Goal: Information Seeking & Learning: Find specific fact

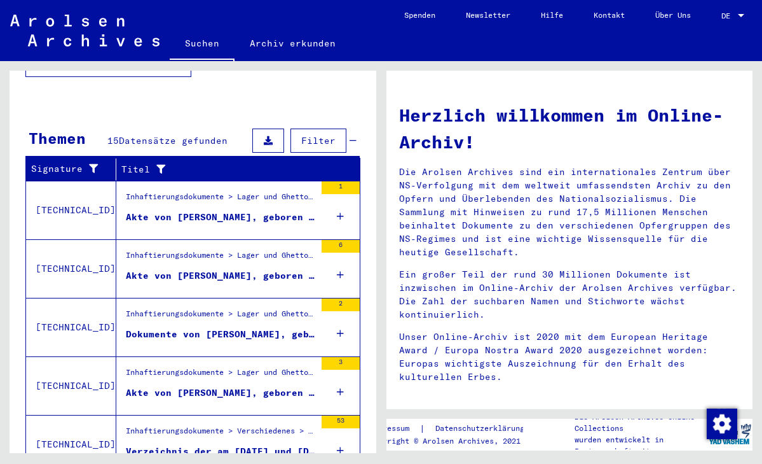
scroll to position [375, 0]
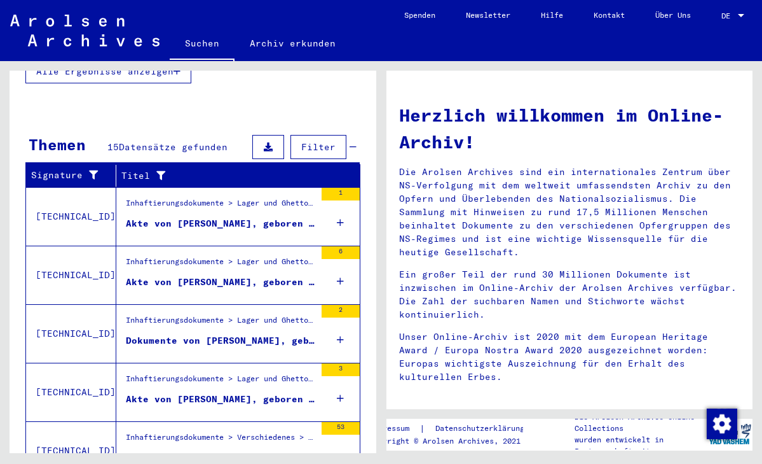
click at [265, 217] on div "Akte von [PERSON_NAME], geboren am [DEMOGRAPHIC_DATA], geboren in [GEOGRAPHIC_D…" at bounding box center [221, 223] width 190 height 13
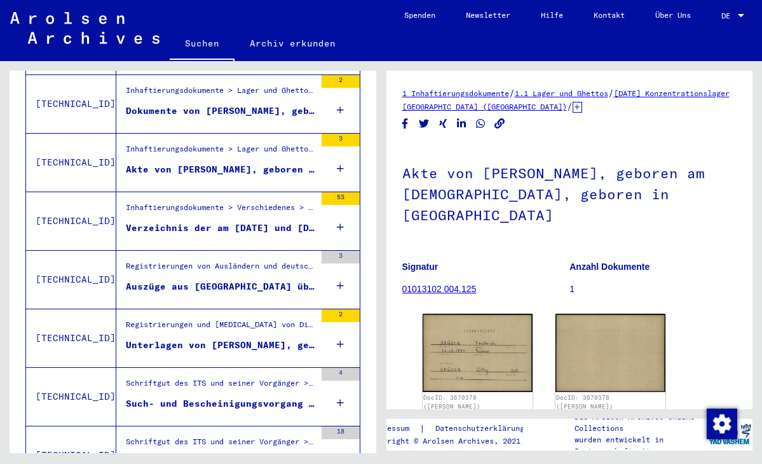
click at [255, 163] on div "Akte von [PERSON_NAME], geboren am [DEMOGRAPHIC_DATA]" at bounding box center [221, 169] width 190 height 13
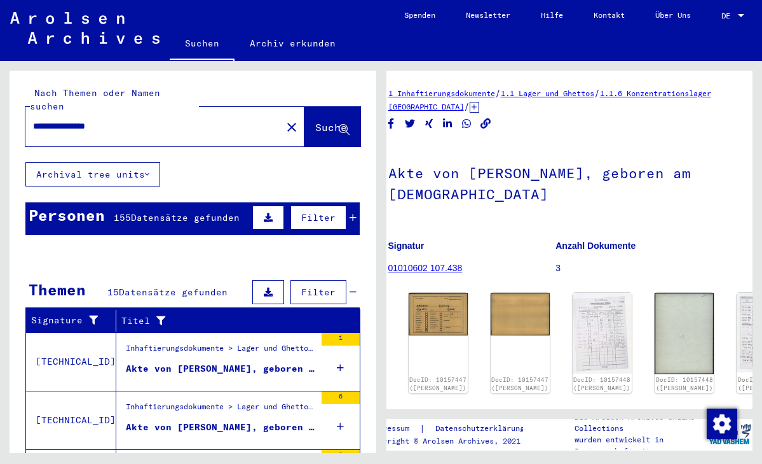
click at [191, 212] on span "Datensätze gefunden" at bounding box center [185, 217] width 109 height 11
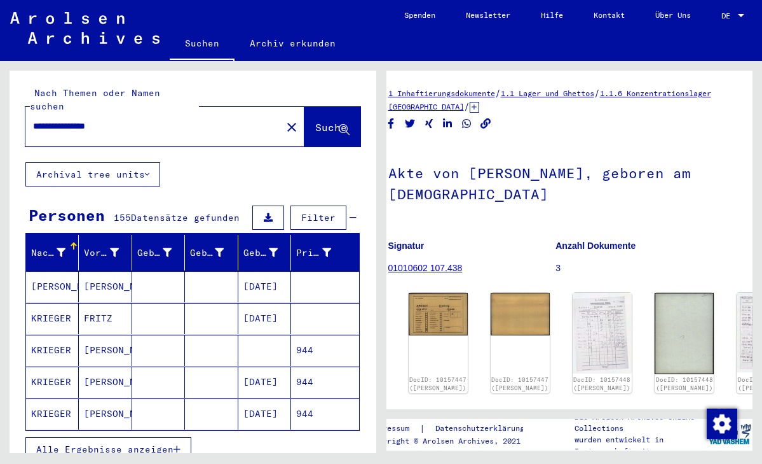
click at [147, 443] on span "Alle Ergebnisse anzeigen" at bounding box center [104, 448] width 137 height 11
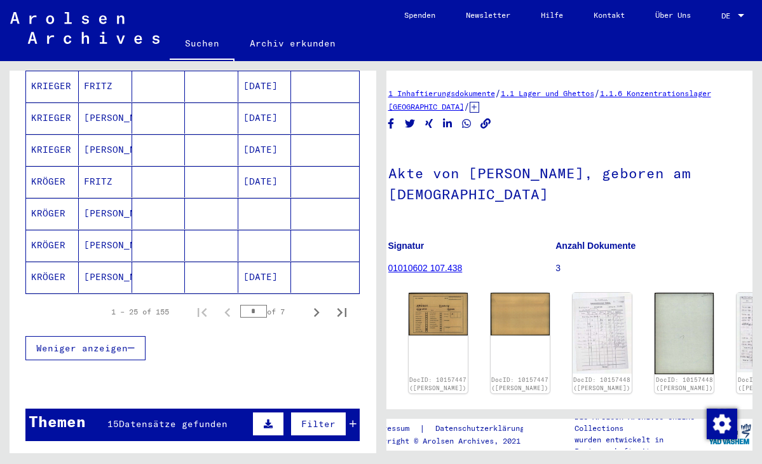
scroll to position [780, 0]
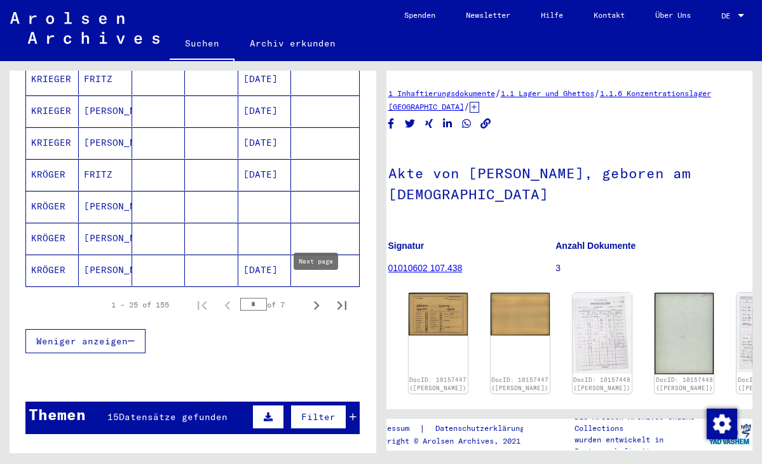
click at [316, 301] on icon "Next page" at bounding box center [317, 305] width 6 height 9
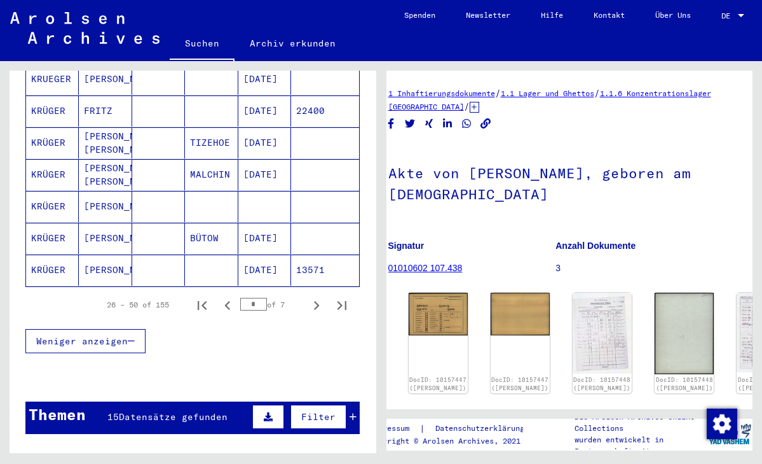
click at [316, 301] on icon "Next page" at bounding box center [317, 305] width 6 height 9
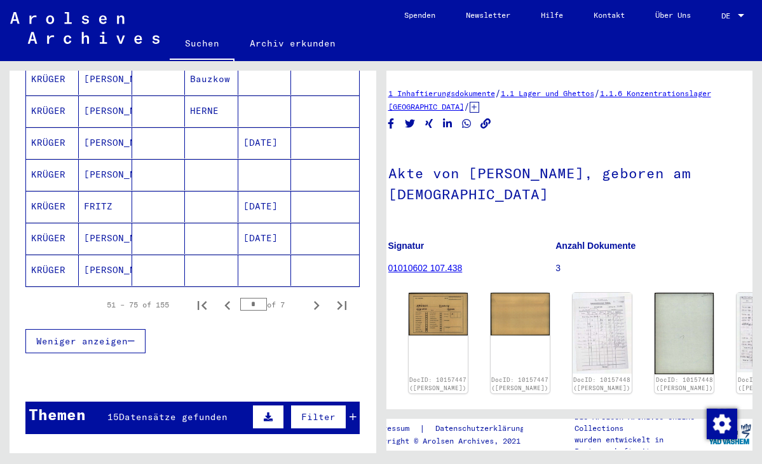
click at [316, 301] on icon "Next page" at bounding box center [317, 305] width 6 height 9
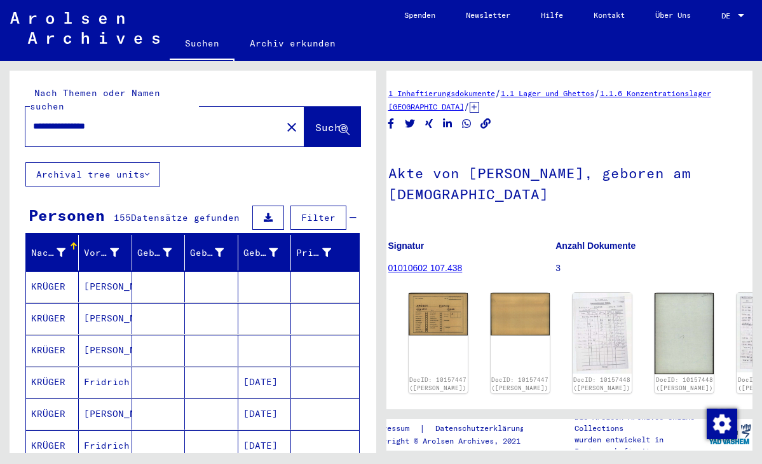
scroll to position [0, 0]
click at [224, 271] on mat-cell at bounding box center [211, 286] width 53 height 31
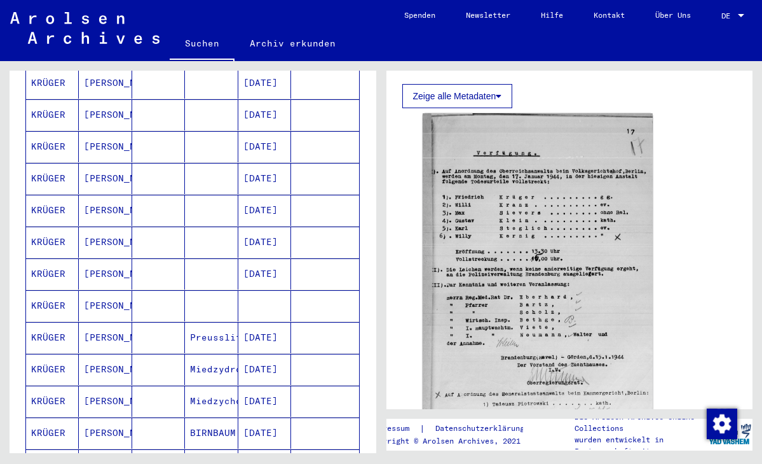
scroll to position [458, 0]
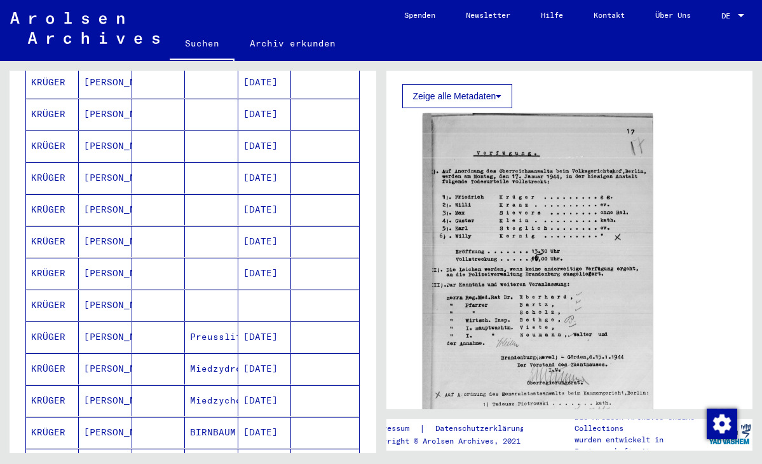
click at [300, 289] on mat-cell at bounding box center [324, 304] width 67 height 31
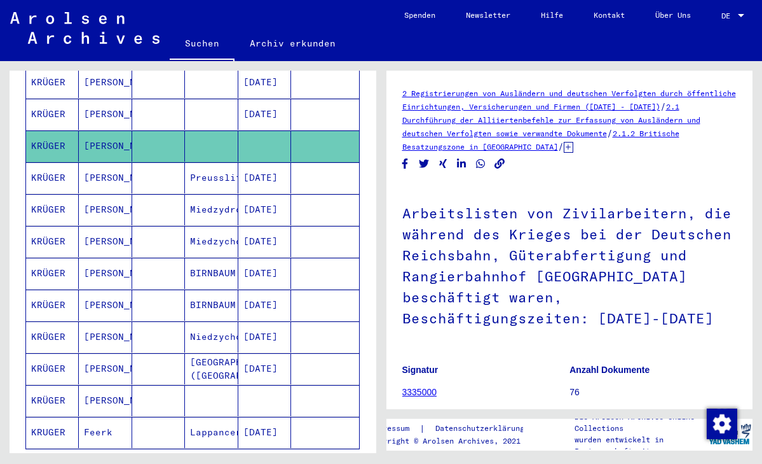
scroll to position [618, 0]
click at [283, 388] on mat-cell at bounding box center [264, 399] width 53 height 31
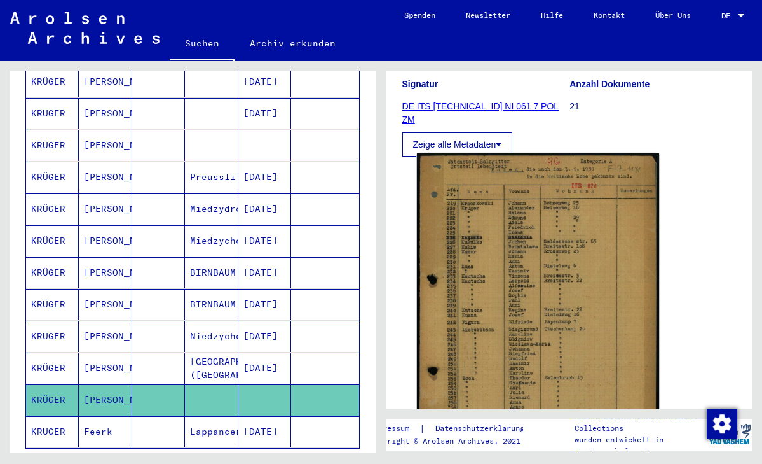
scroll to position [196, 0]
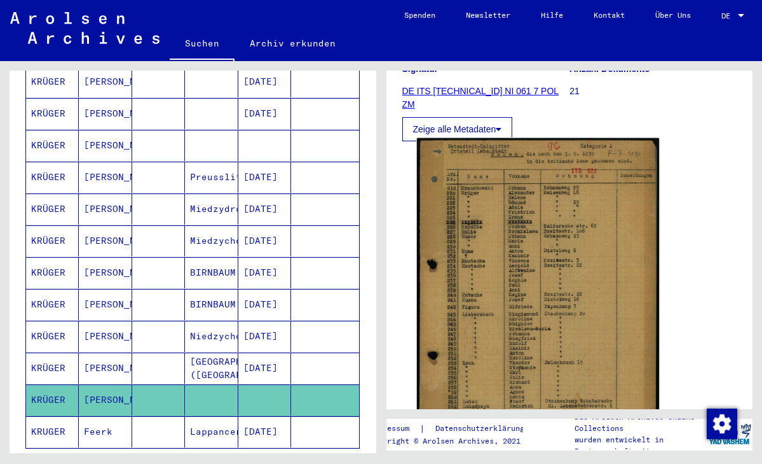
click at [569, 270] on img at bounding box center [538, 308] width 242 height 341
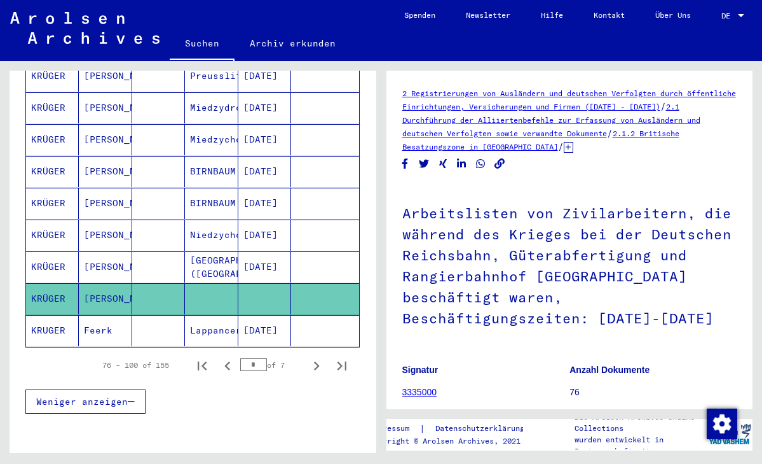
scroll to position [720, 0]
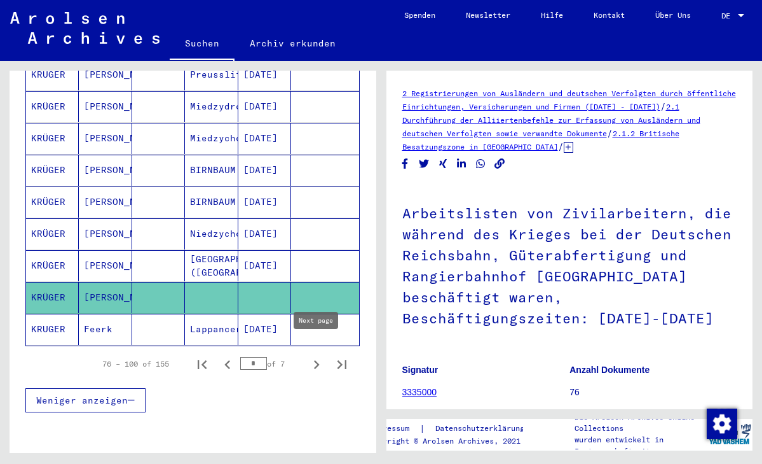
click at [316, 360] on icon "Next page" at bounding box center [317, 364] width 6 height 9
type input "*"
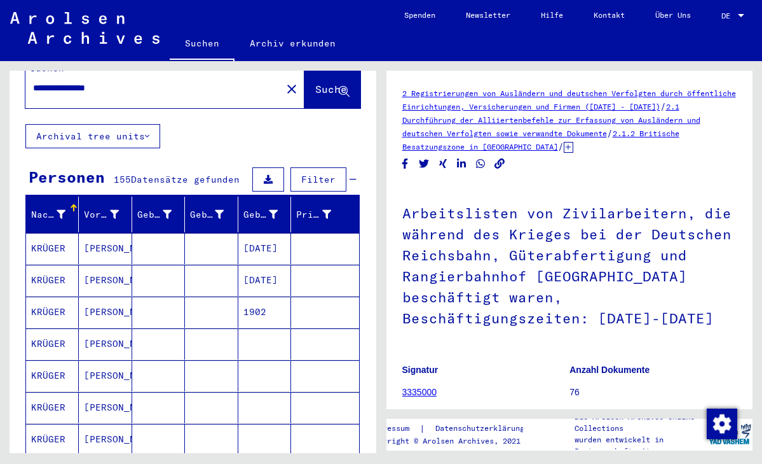
scroll to position [38, 0]
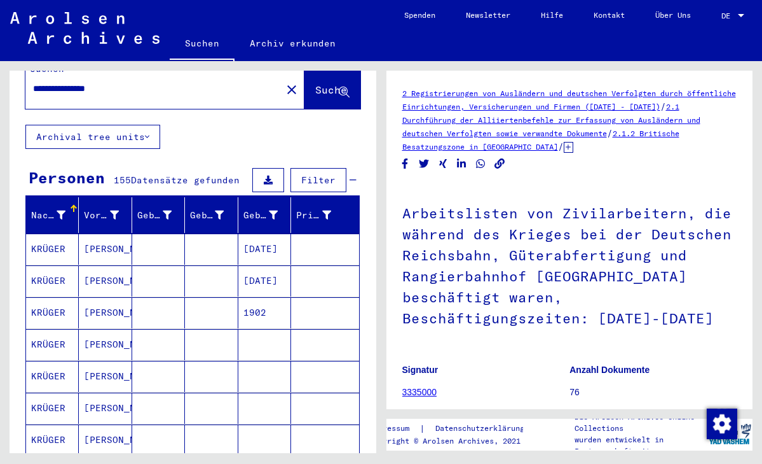
click at [287, 331] on mat-cell at bounding box center [264, 344] width 53 height 31
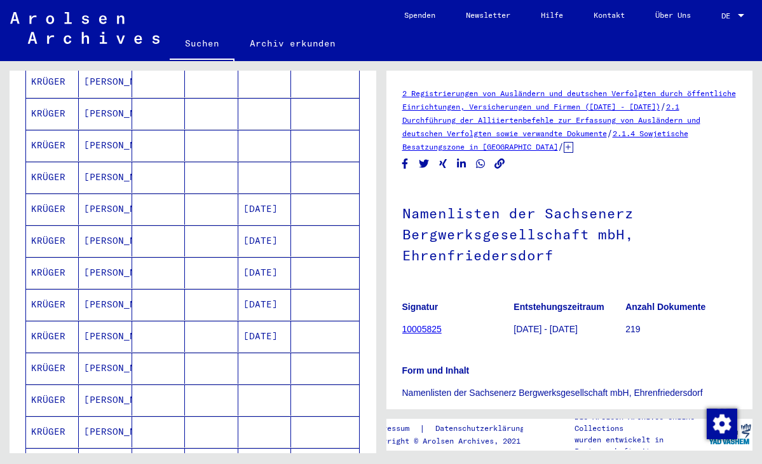
scroll to position [429, 0]
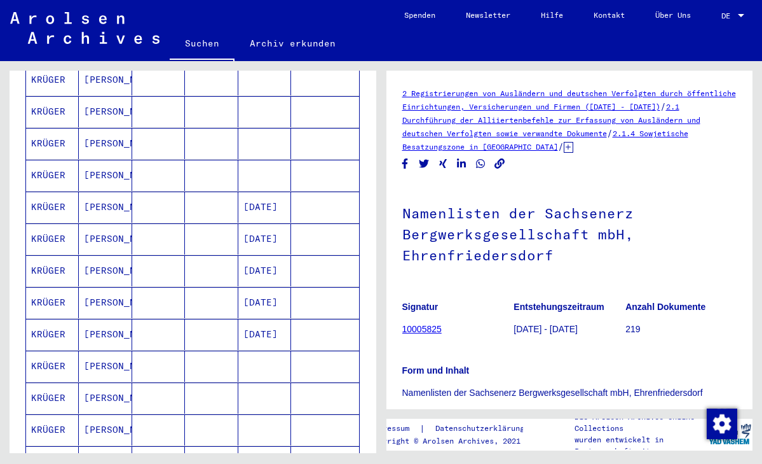
click at [271, 354] on mat-cell at bounding box center [264, 365] width 53 height 31
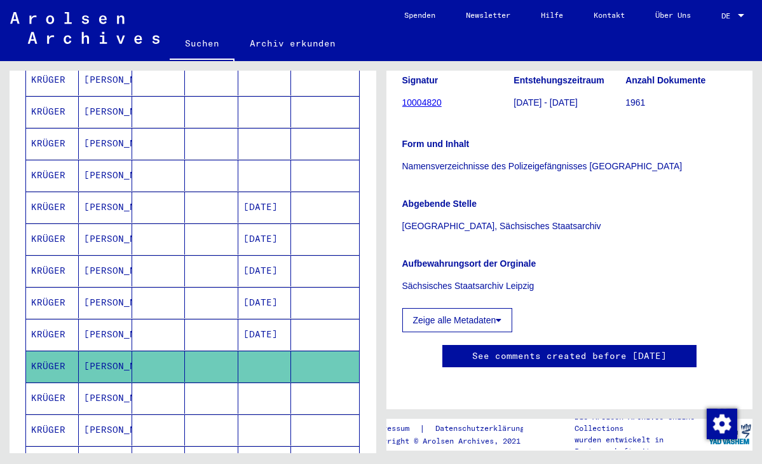
scroll to position [268, 0]
click at [478, 308] on button "Zeige alle Metadaten" at bounding box center [458, 320] width 111 height 24
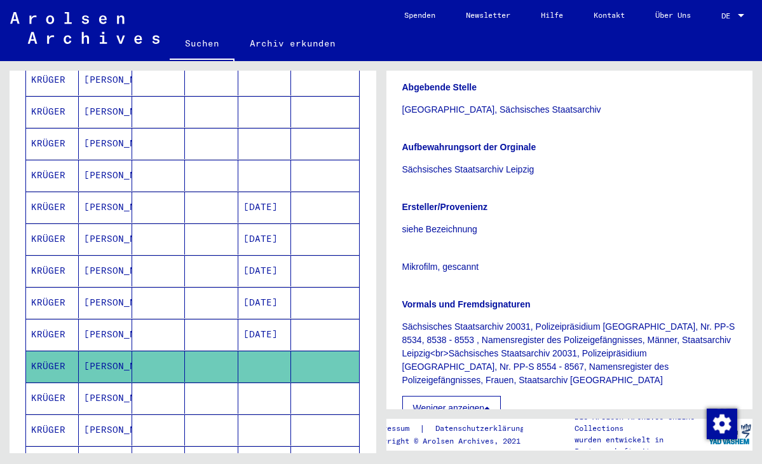
click at [303, 418] on mat-cell at bounding box center [324, 429] width 67 height 31
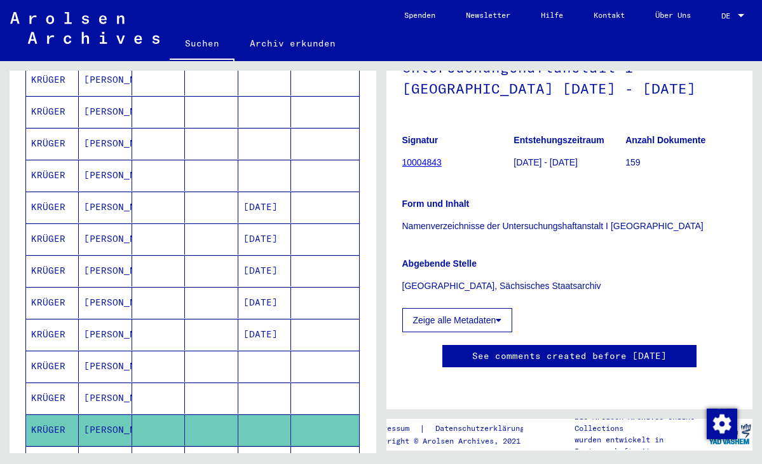
scroll to position [128, 0]
click at [420, 157] on link "10004843" at bounding box center [422, 162] width 39 height 10
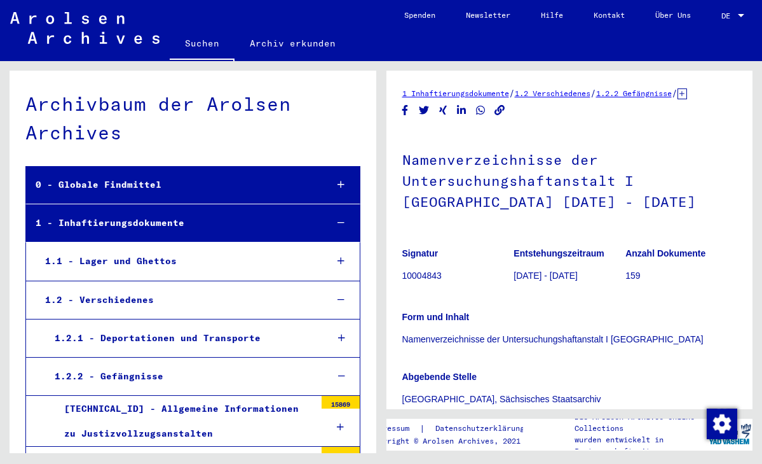
scroll to position [4301, 0]
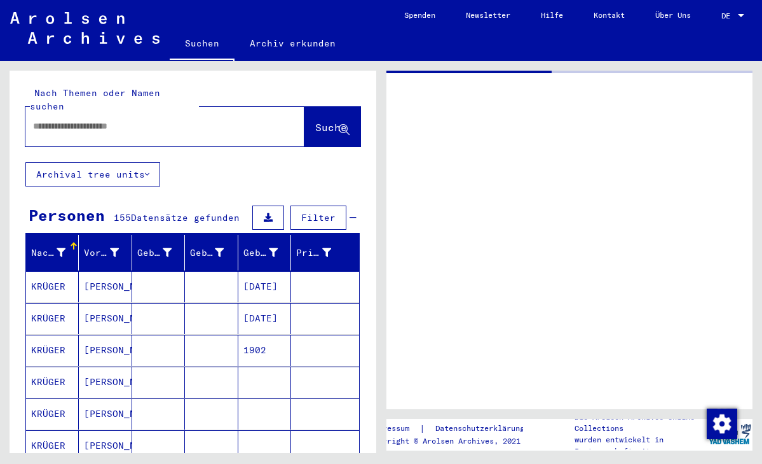
type input "********"
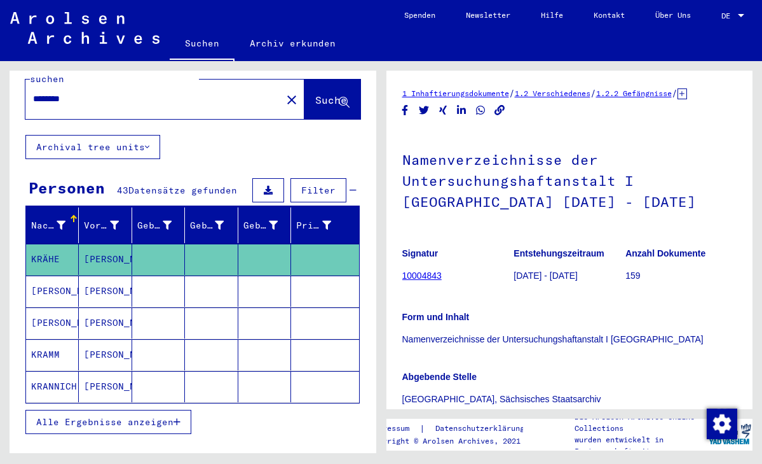
scroll to position [21, 0]
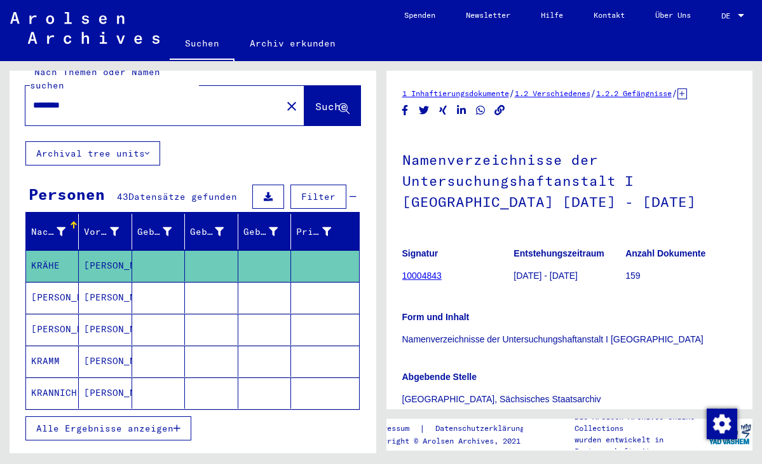
click at [138, 422] on span "Alle Ergebnisse anzeigen" at bounding box center [104, 427] width 137 height 11
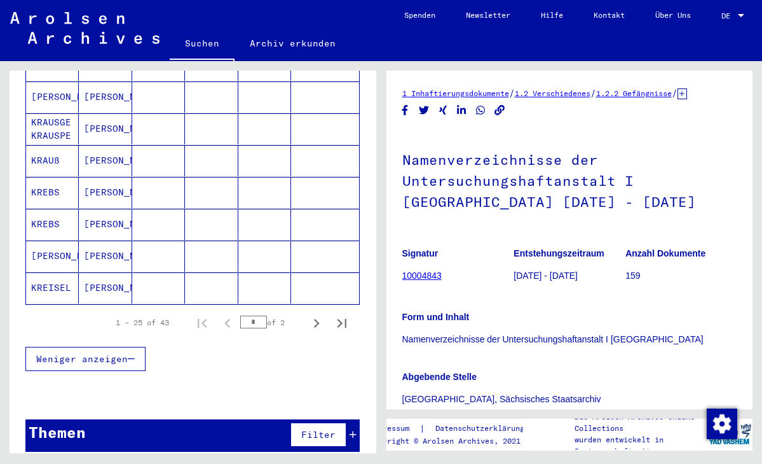
scroll to position [761, 0]
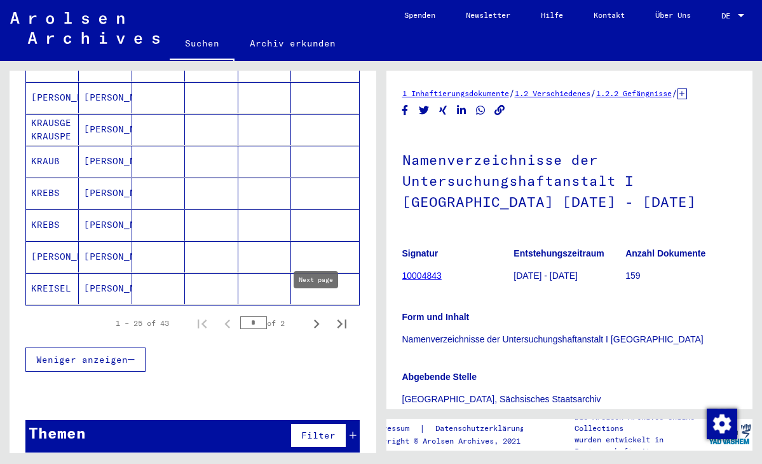
click at [313, 315] on icon "Next page" at bounding box center [317, 324] width 18 height 18
type input "*"
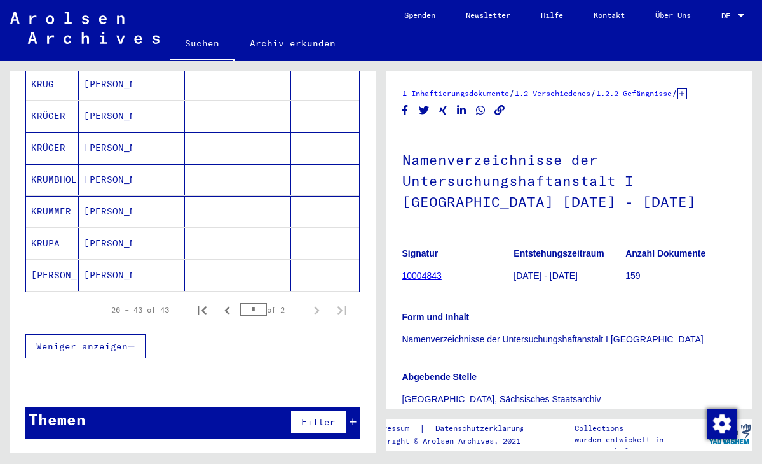
scroll to position [539, 0]
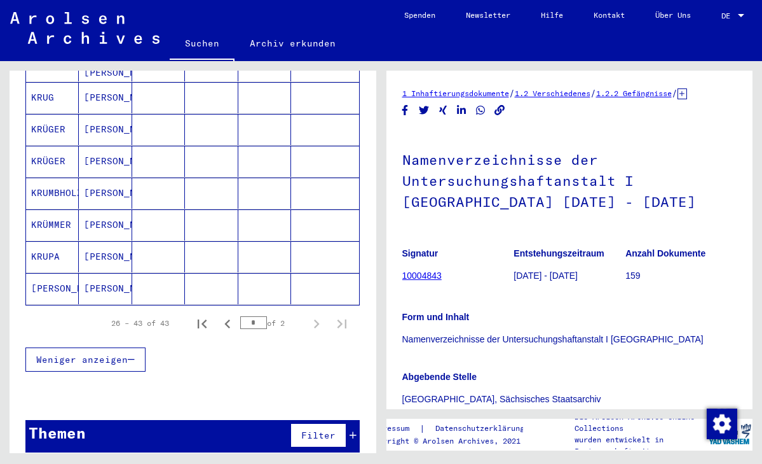
click at [188, 146] on mat-cell at bounding box center [211, 161] width 53 height 31
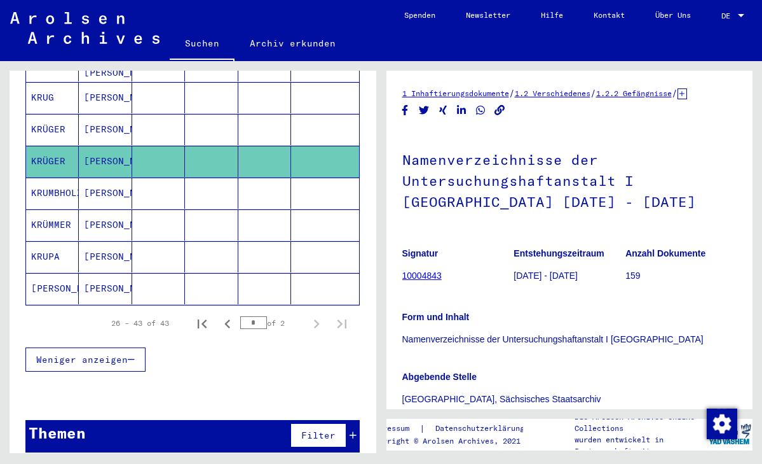
click at [109, 146] on mat-cell "[PERSON_NAME]" at bounding box center [105, 161] width 53 height 31
click at [300, 146] on mat-cell at bounding box center [324, 161] width 67 height 31
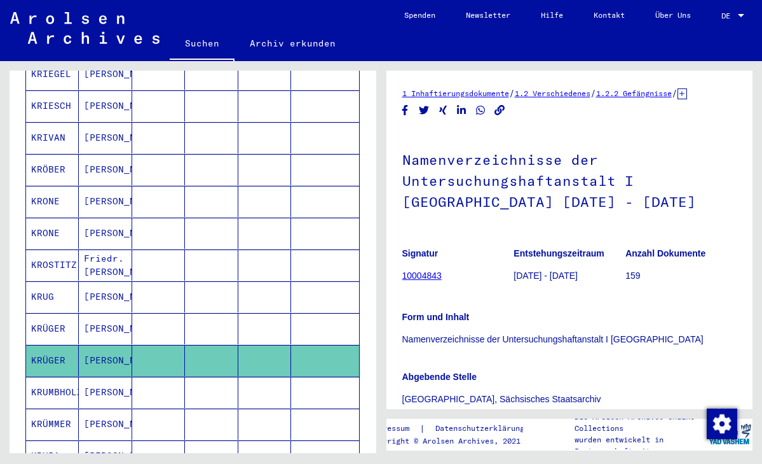
scroll to position [353, 0]
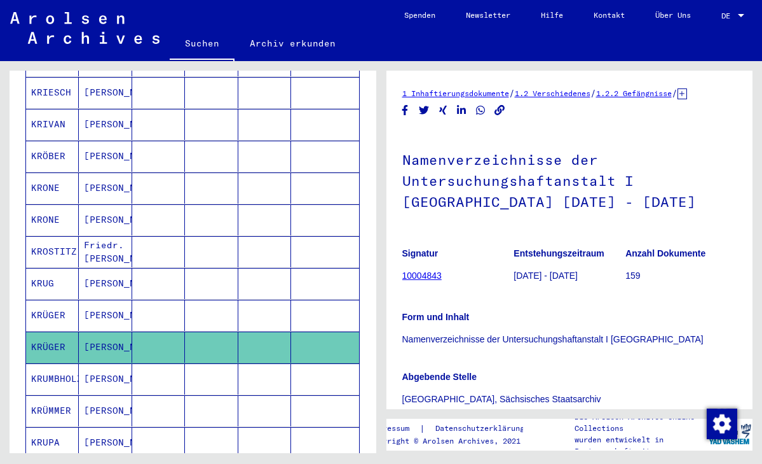
click at [55, 336] on mat-cell "KRÜGER" at bounding box center [52, 346] width 53 height 31
click at [100, 331] on mat-cell "[PERSON_NAME]" at bounding box center [105, 346] width 53 height 31
type input "**********"
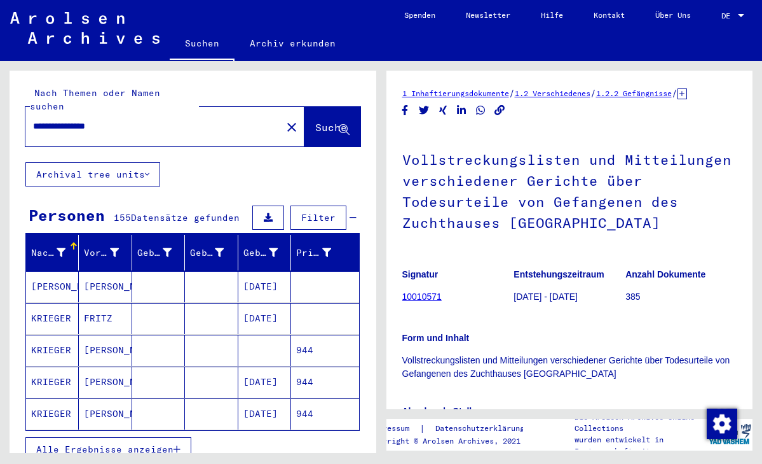
click at [168, 443] on span "Alle Ergebnisse anzeigen" at bounding box center [104, 448] width 137 height 11
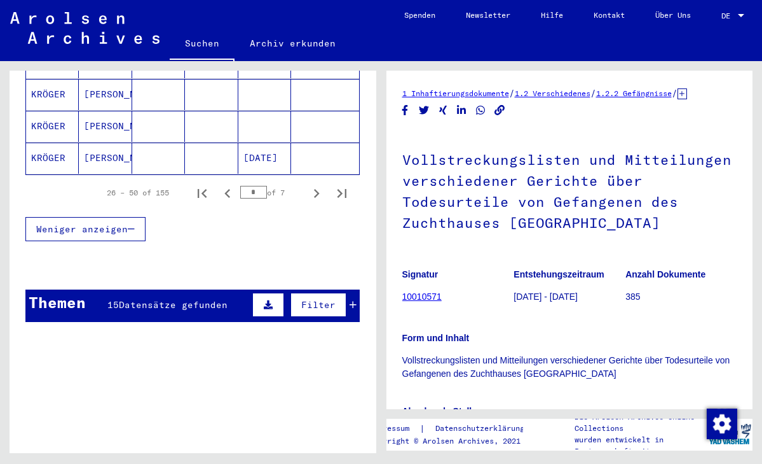
scroll to position [881, 0]
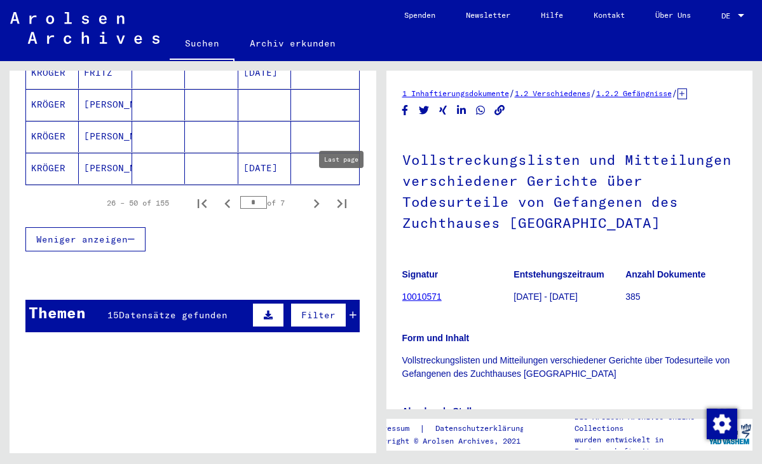
click at [338, 195] on icon "Last page" at bounding box center [342, 204] width 18 height 18
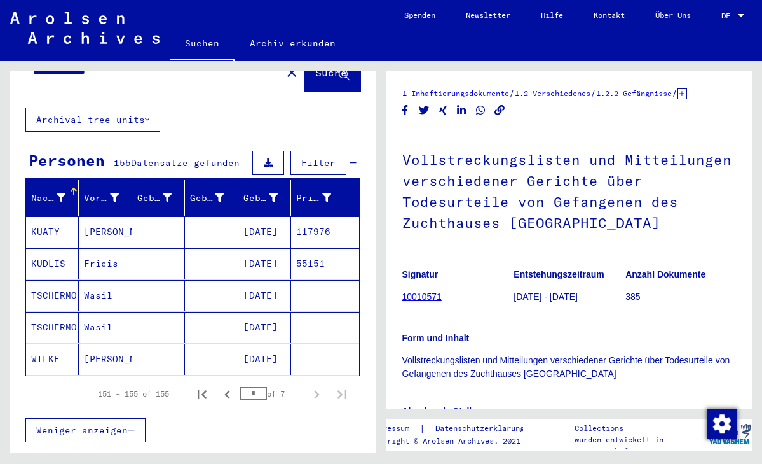
scroll to position [54, 0]
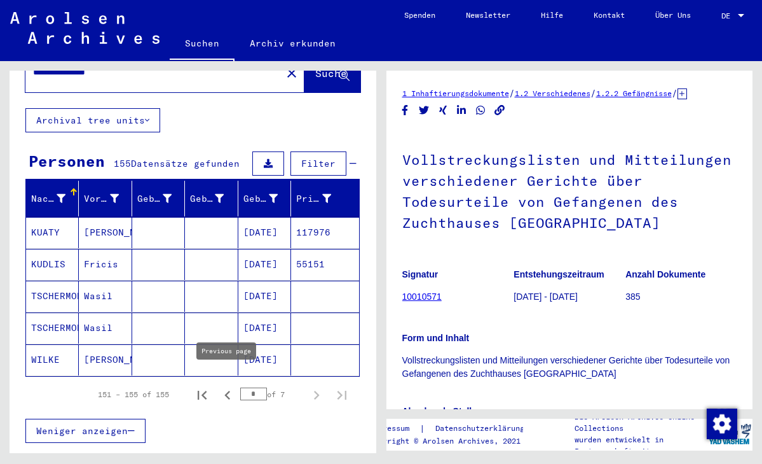
click at [230, 386] on icon "Previous page" at bounding box center [228, 395] width 18 height 18
type input "*"
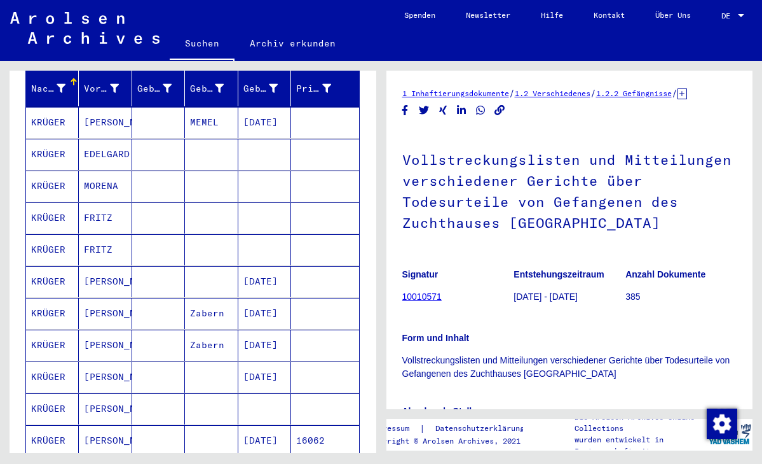
scroll to position [168, 0]
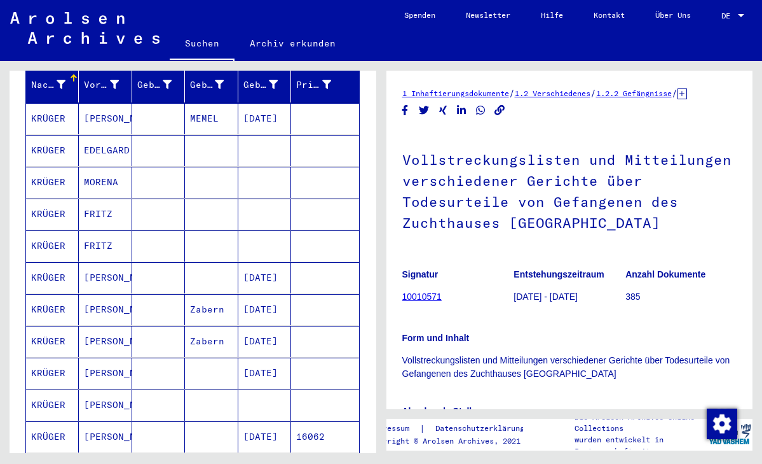
click at [249, 421] on mat-cell "[DATE]" at bounding box center [264, 436] width 53 height 31
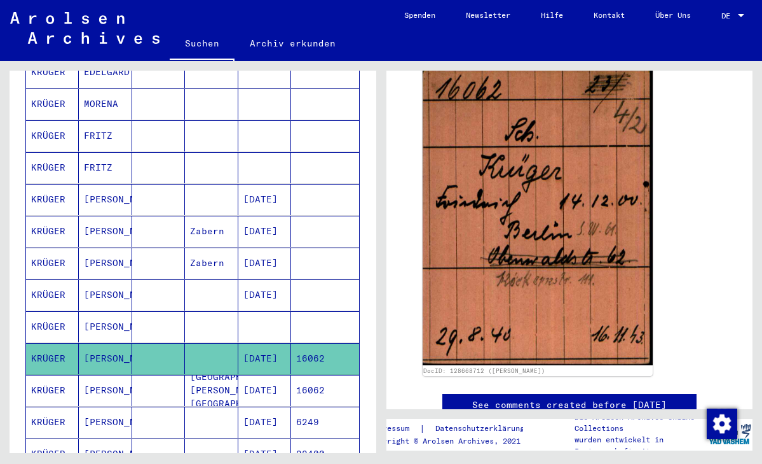
scroll to position [249, 0]
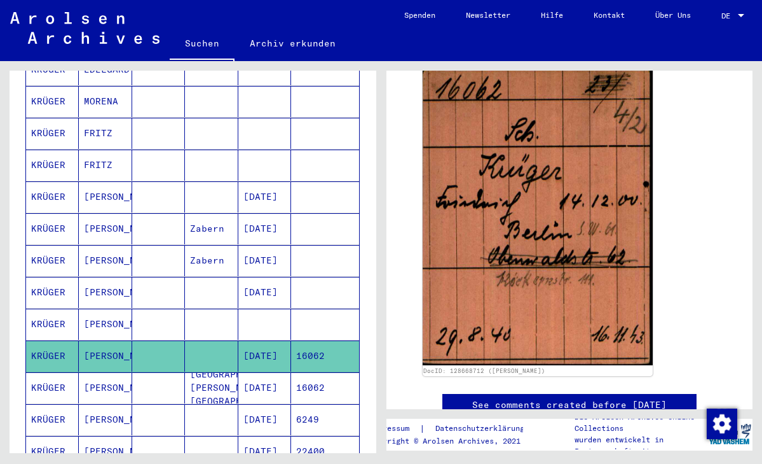
click at [301, 373] on mat-cell "16062" at bounding box center [324, 387] width 67 height 31
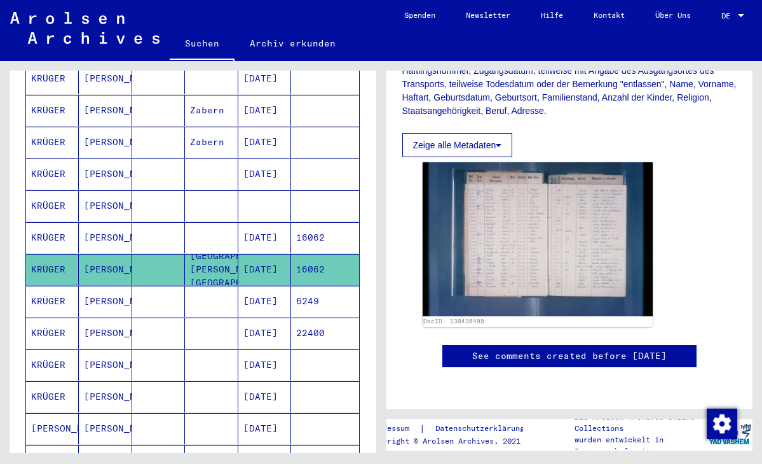
scroll to position [368, 0]
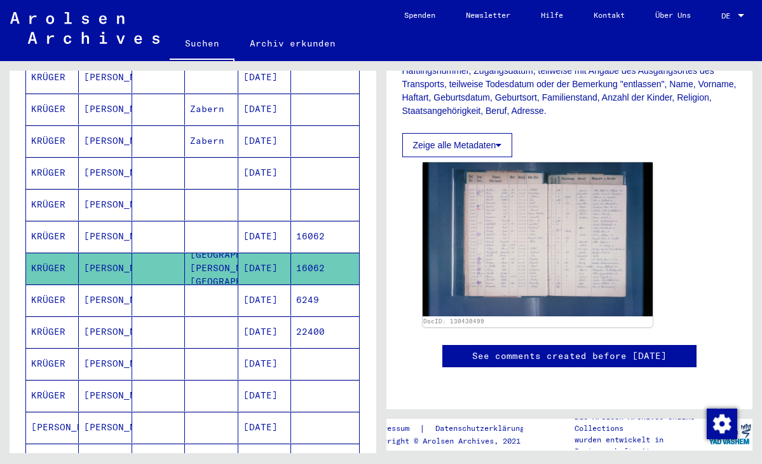
click at [320, 380] on mat-cell at bounding box center [324, 395] width 67 height 31
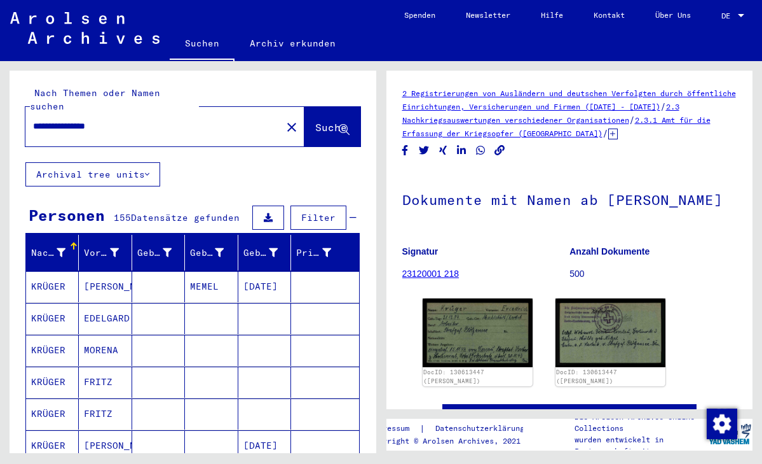
click at [128, 121] on div "**********" at bounding box center [149, 126] width 249 height 29
click at [128, 112] on div "**********" at bounding box center [149, 126] width 249 height 29
click at [130, 120] on input "**********" at bounding box center [153, 126] width 241 height 13
type input "*"
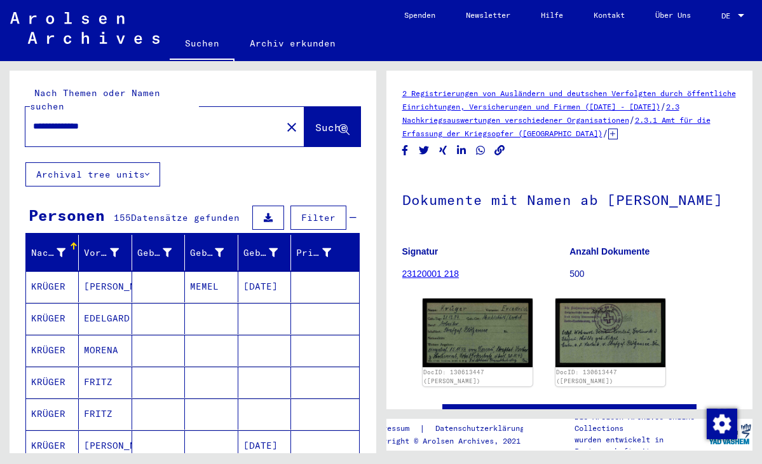
type input "**********"
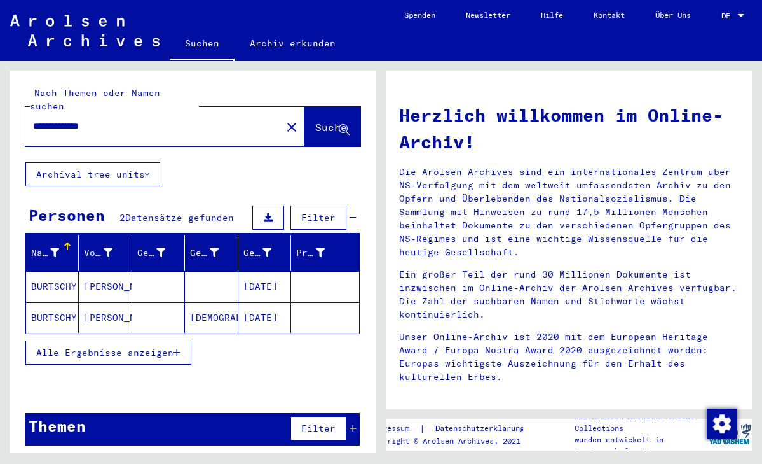
click at [203, 275] on mat-cell at bounding box center [211, 286] width 53 height 31
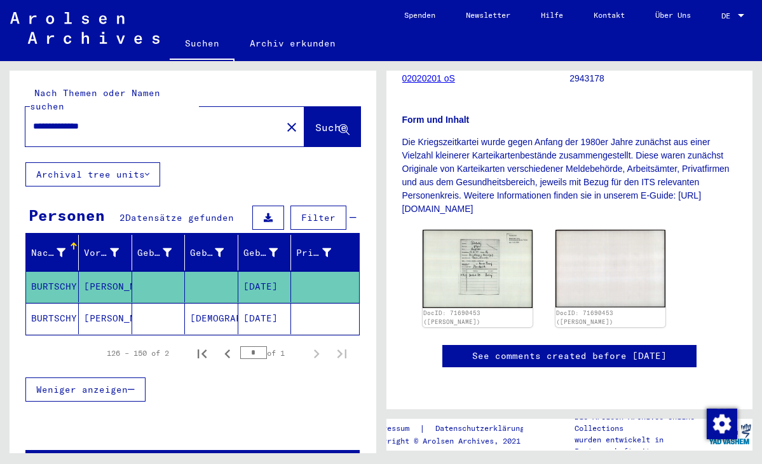
scroll to position [330, 0]
click at [494, 227] on img at bounding box center [478, 268] width 116 height 82
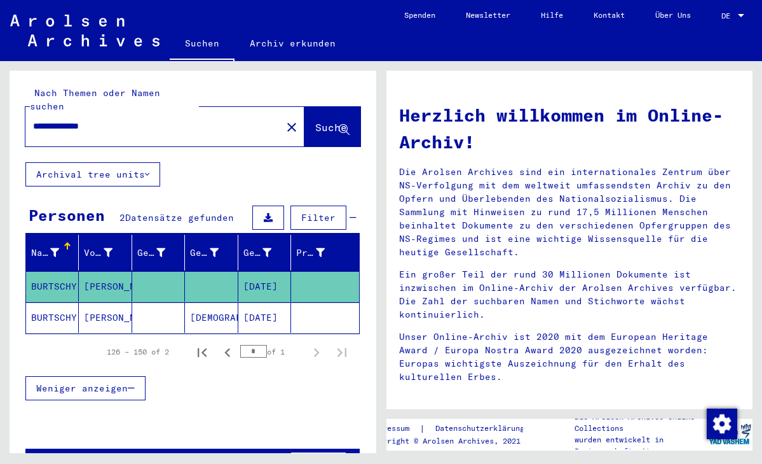
click at [118, 304] on mat-cell "[PERSON_NAME]" at bounding box center [105, 317] width 53 height 31
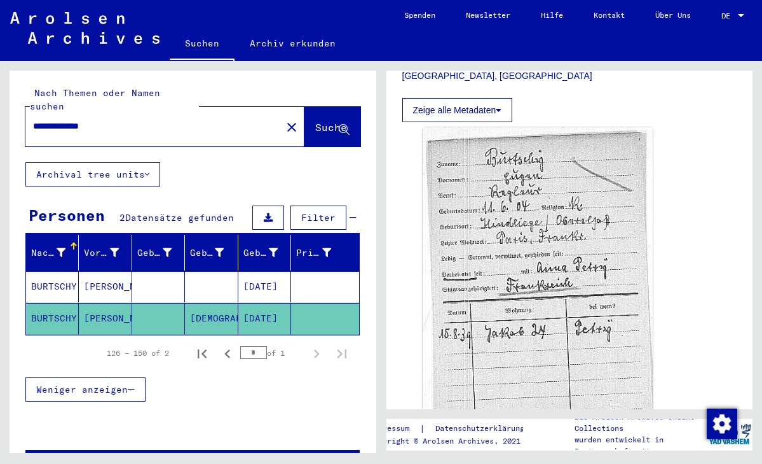
scroll to position [355, 0]
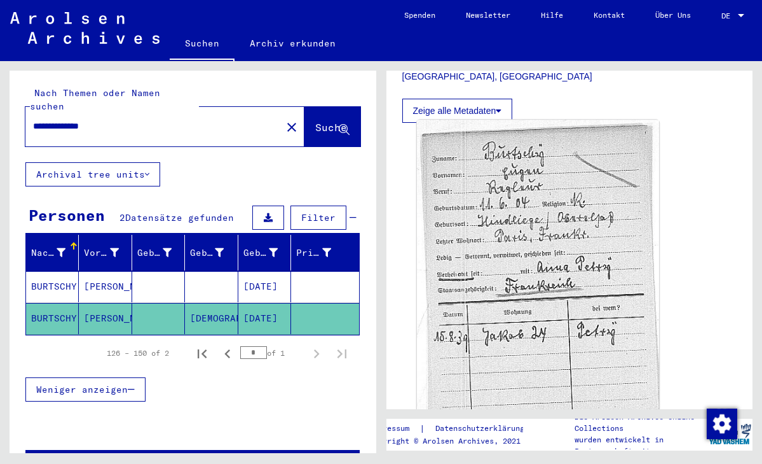
click at [551, 308] on img at bounding box center [538, 283] width 242 height 326
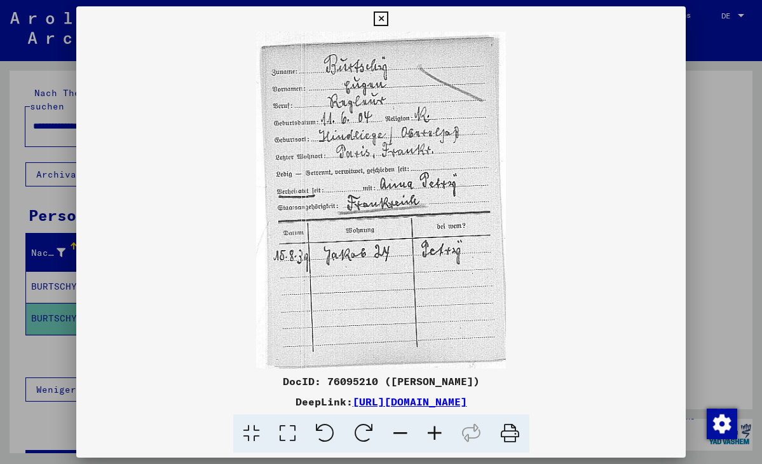
click at [389, 22] on icon at bounding box center [381, 18] width 15 height 15
